Goal: Task Accomplishment & Management: Manage account settings

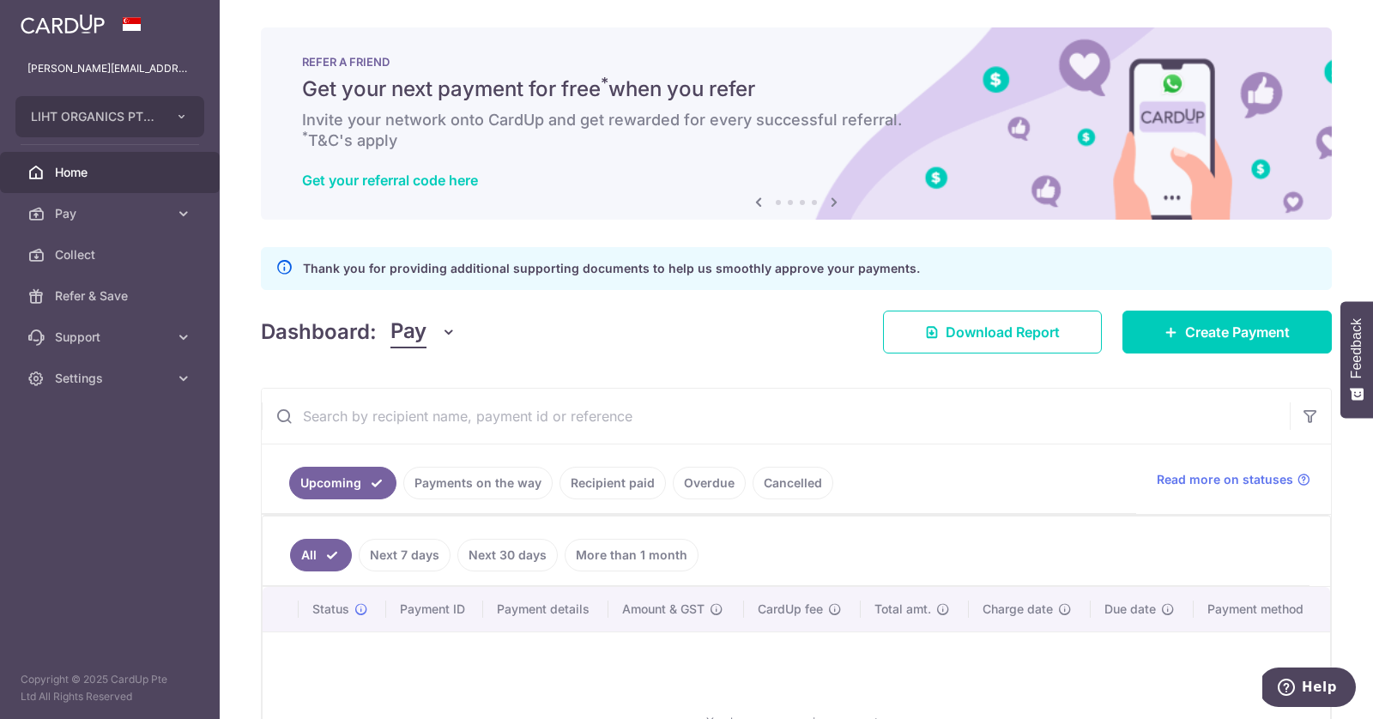
scroll to position [160, 0]
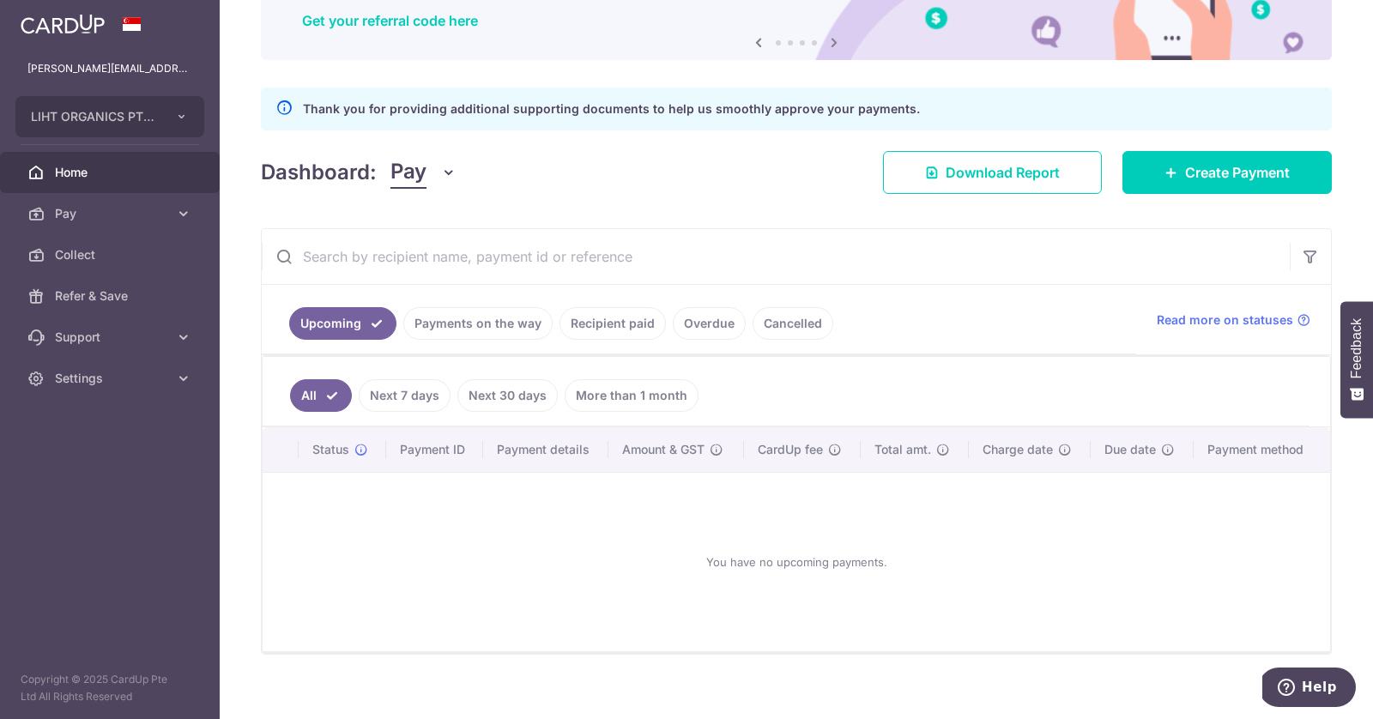
click at [636, 321] on link "Recipient paid" at bounding box center [612, 323] width 106 height 33
click at [691, 321] on link "Overdue" at bounding box center [709, 323] width 73 height 33
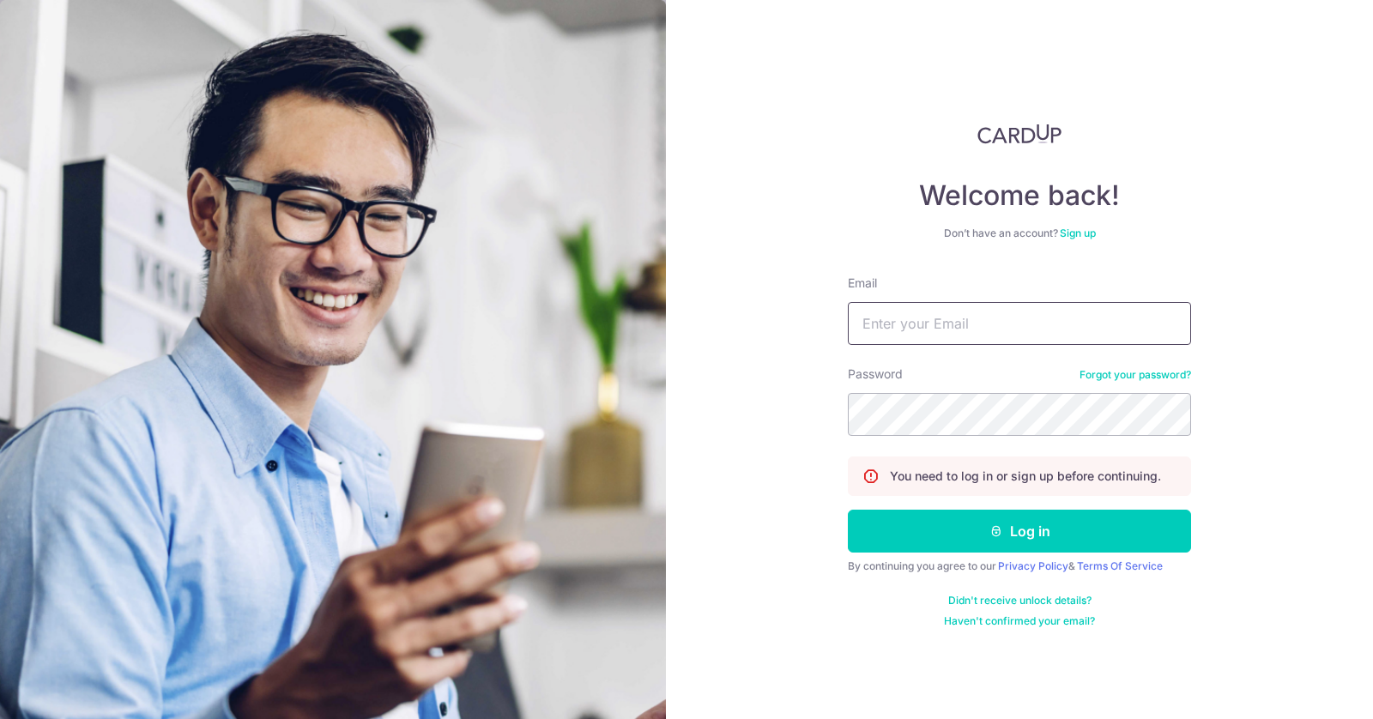
click at [904, 318] on input "Email" at bounding box center [1019, 323] width 343 height 43
type input "[PERSON_NAME][EMAIL_ADDRESS][DOMAIN_NAME]"
click at [848, 510] on button "Log in" at bounding box center [1019, 531] width 343 height 43
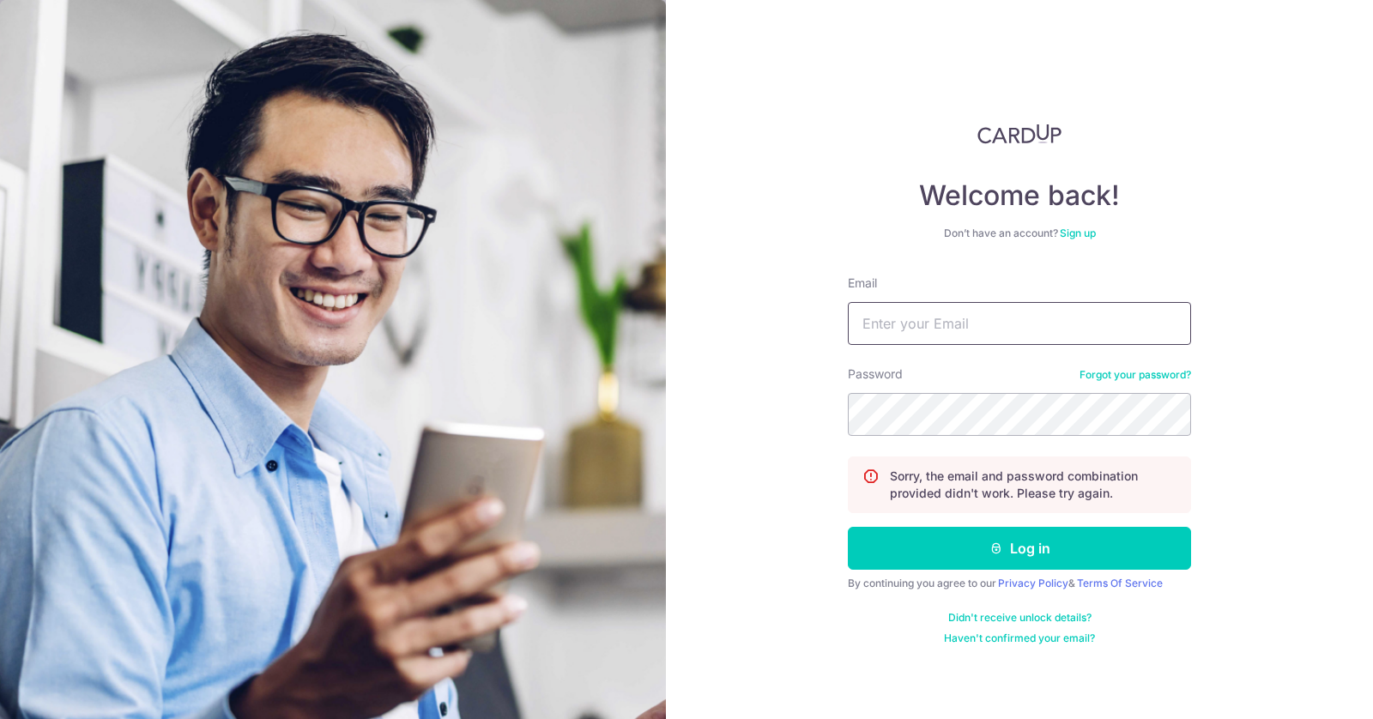
click at [1121, 322] on input "Email" at bounding box center [1019, 323] width 343 height 43
type input "[PERSON_NAME][EMAIL_ADDRESS][DOMAIN_NAME]"
click at [848, 527] on button "Log in" at bounding box center [1019, 548] width 343 height 43
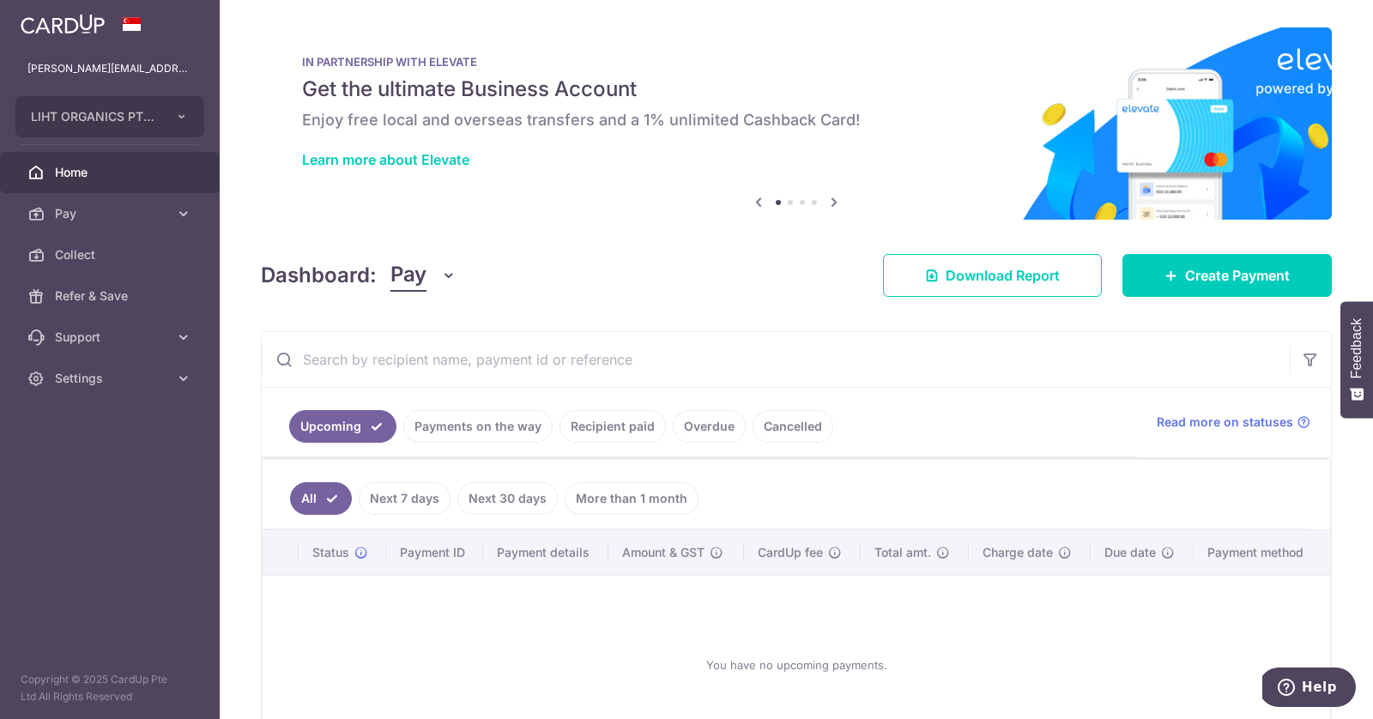
click at [609, 422] on link "Recipient paid" at bounding box center [612, 426] width 106 height 33
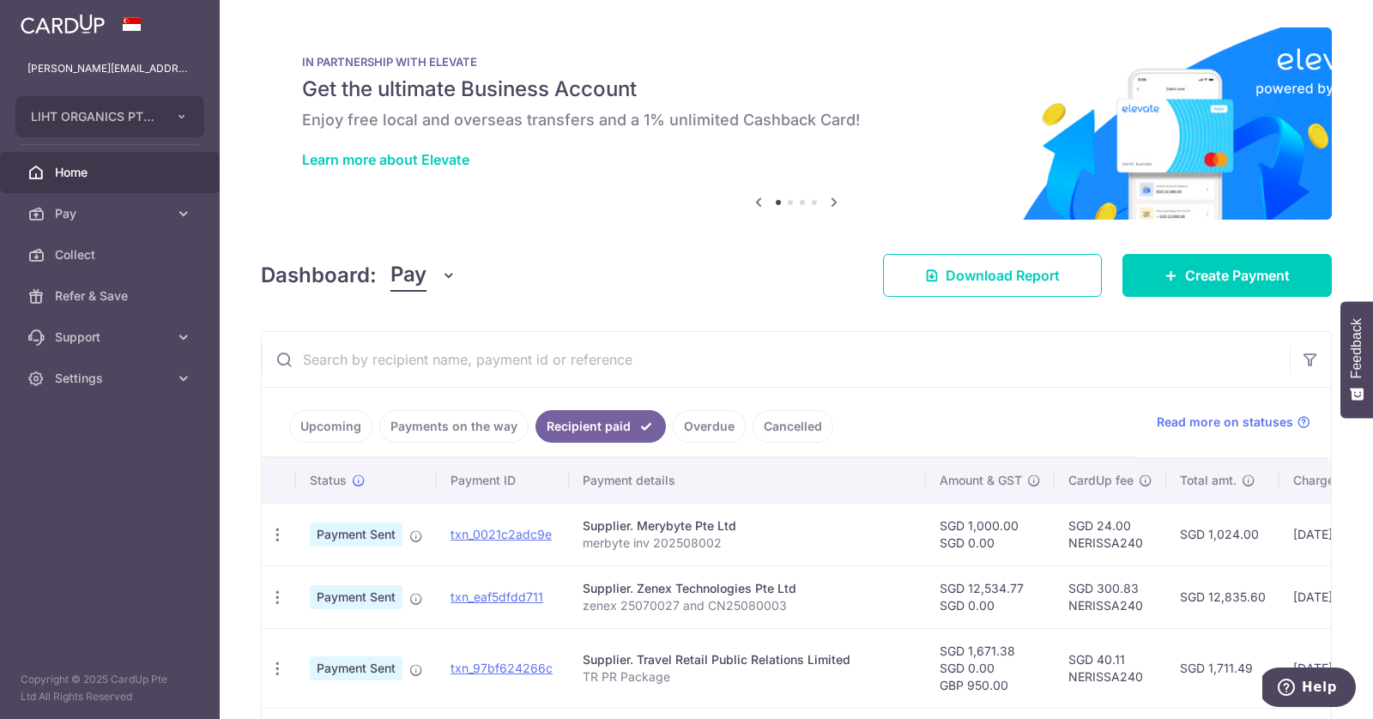
click at [711, 423] on link "Overdue" at bounding box center [709, 426] width 73 height 33
